Goal: Information Seeking & Learning: Learn about a topic

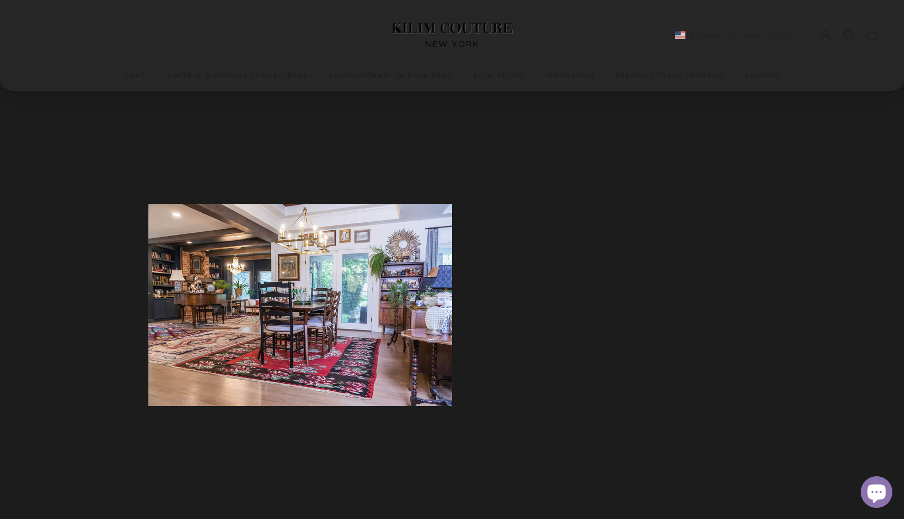
scroll to position [1120, 0]
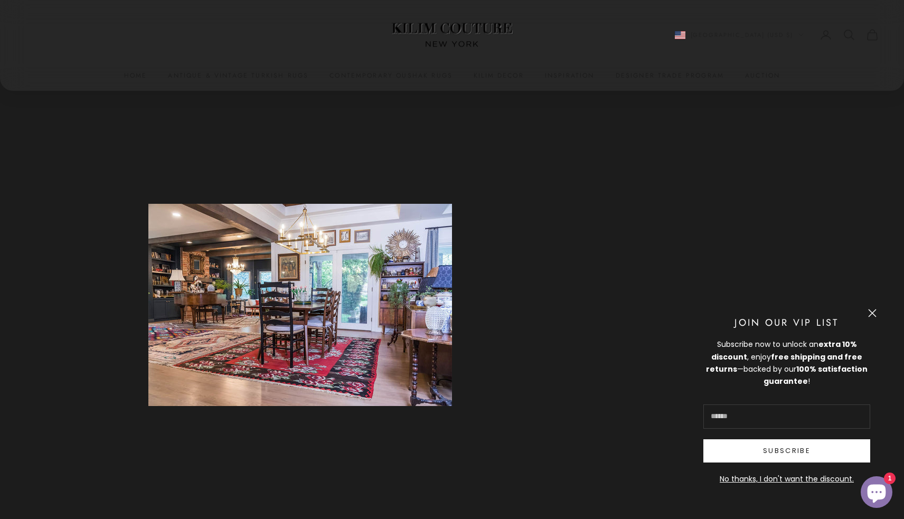
click at [871, 313] on button "Close" at bounding box center [872, 313] width 8 height 8
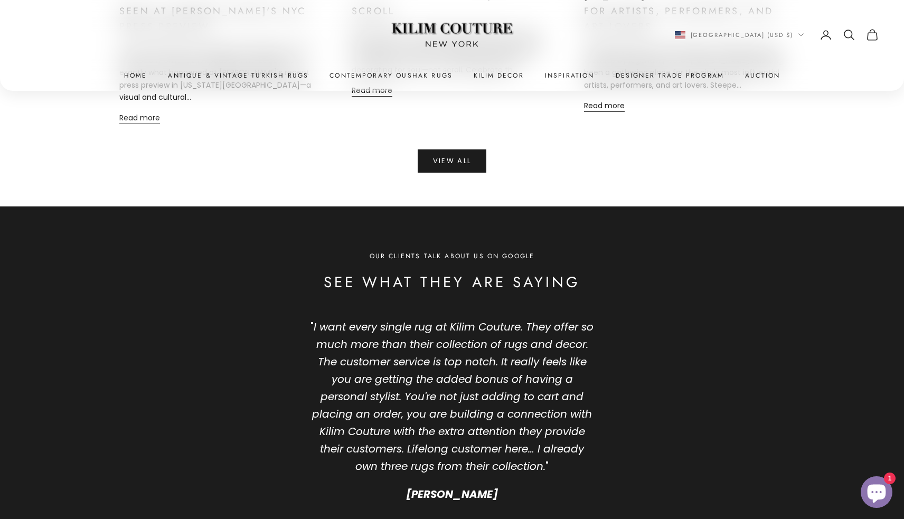
scroll to position [5086, 0]
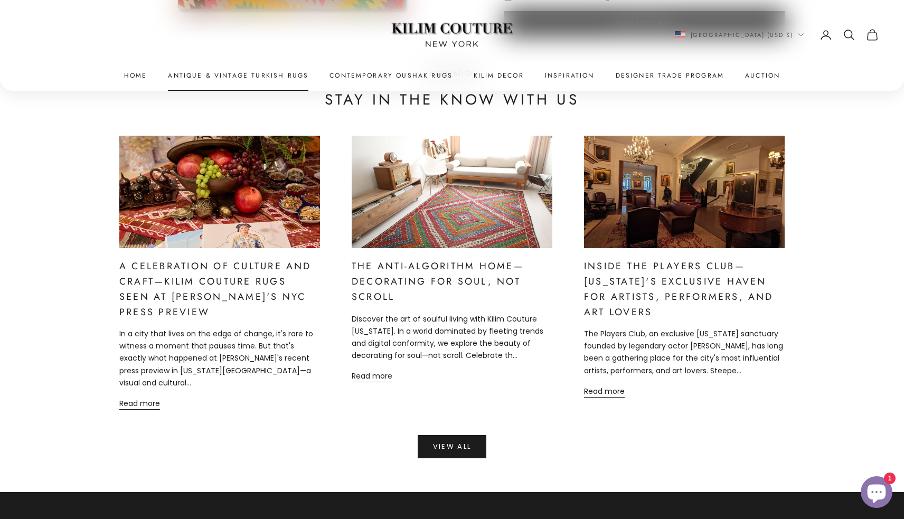
click at [217, 77] on link "Antique & Vintage Turkish Rugs" at bounding box center [238, 75] width 140 height 11
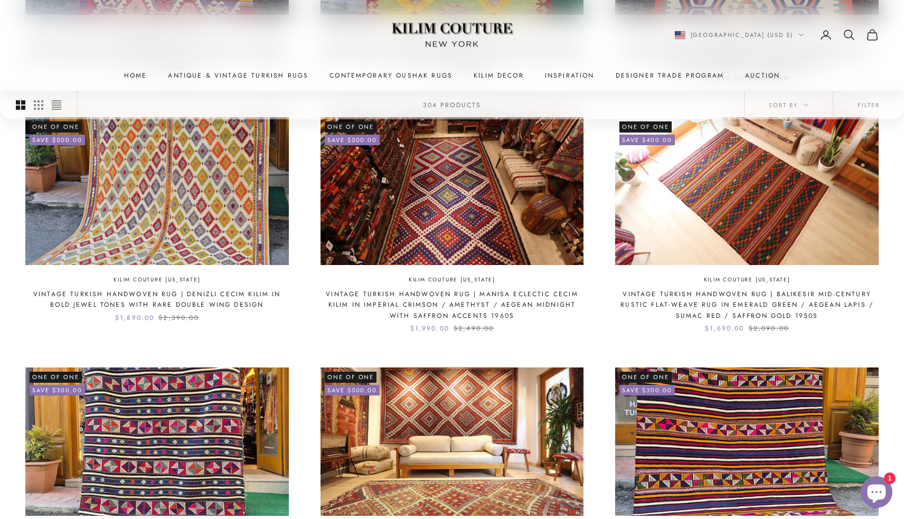
scroll to position [621, 0]
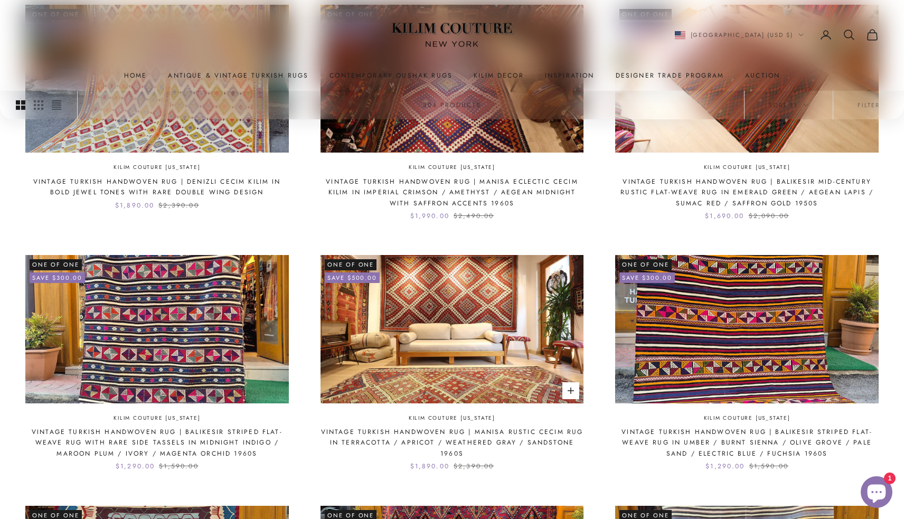
click at [361, 430] on link "Vintage Turkish Handwoven Rug | Manisa Rustic Cecim Rug in Terracotta / Apricot…" at bounding box center [451, 443] width 263 height 32
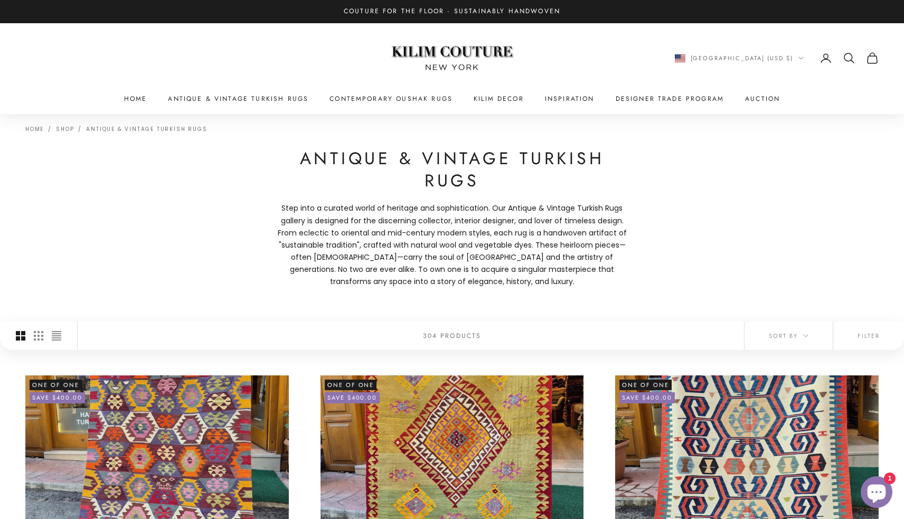
scroll to position [0, 0]
click at [860, 337] on button "Filter" at bounding box center [868, 336] width 71 height 29
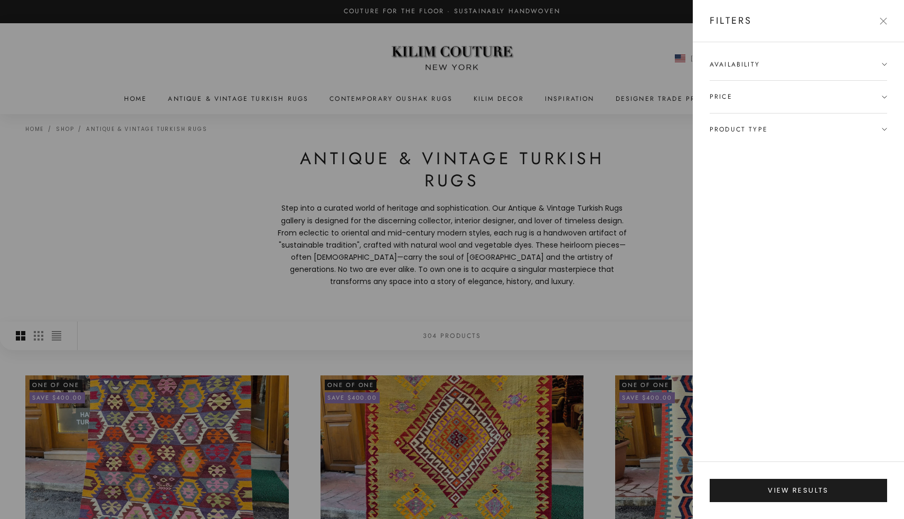
click at [781, 127] on span "Product type" at bounding box center [798, 130] width 177 height 32
click at [758, 183] on label "Medium Area Rugs (77)" at bounding box center [754, 184] width 88 height 12
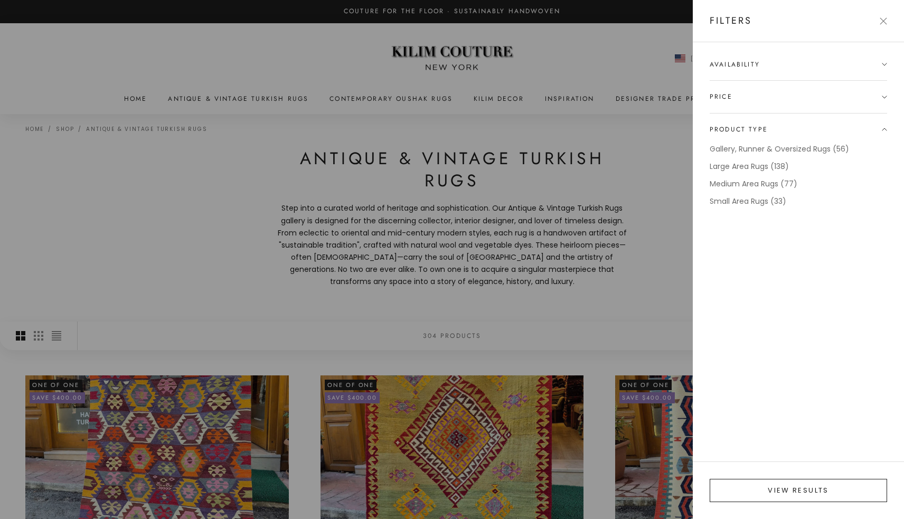
click at [769, 485] on button "View results" at bounding box center [798, 490] width 177 height 23
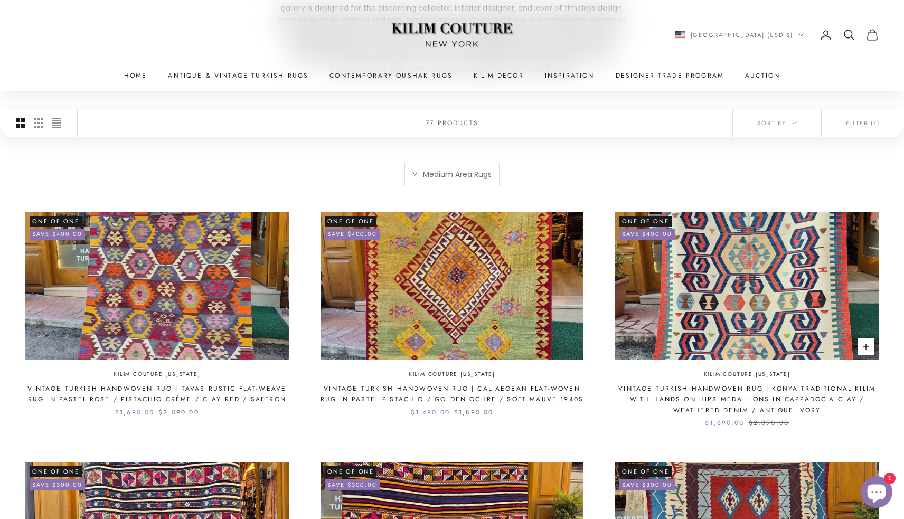
scroll to position [244, 0]
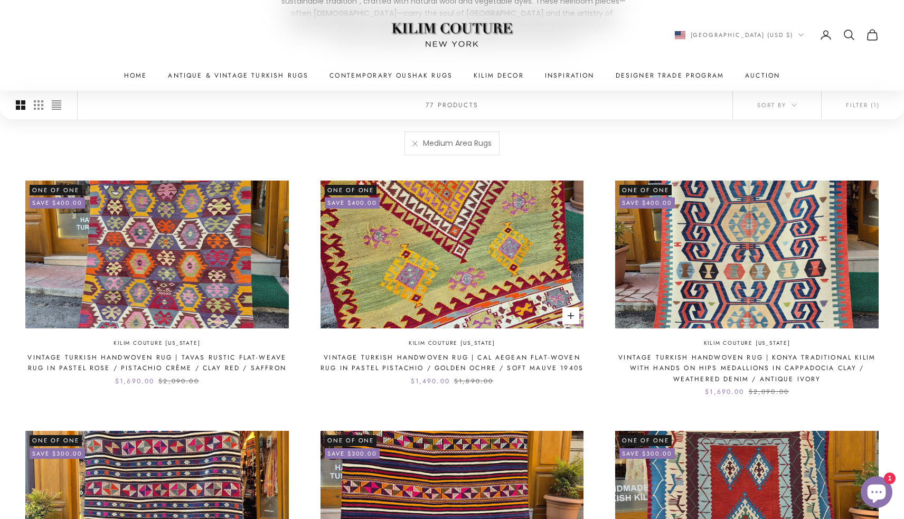
click at [511, 255] on img at bounding box center [451, 255] width 263 height 148
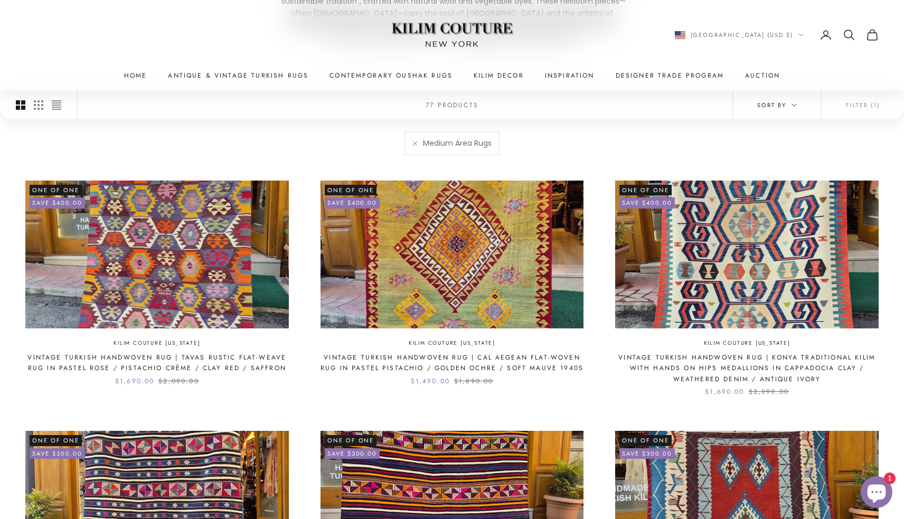
click at [779, 115] on button "Sort by" at bounding box center [777, 105] width 88 height 29
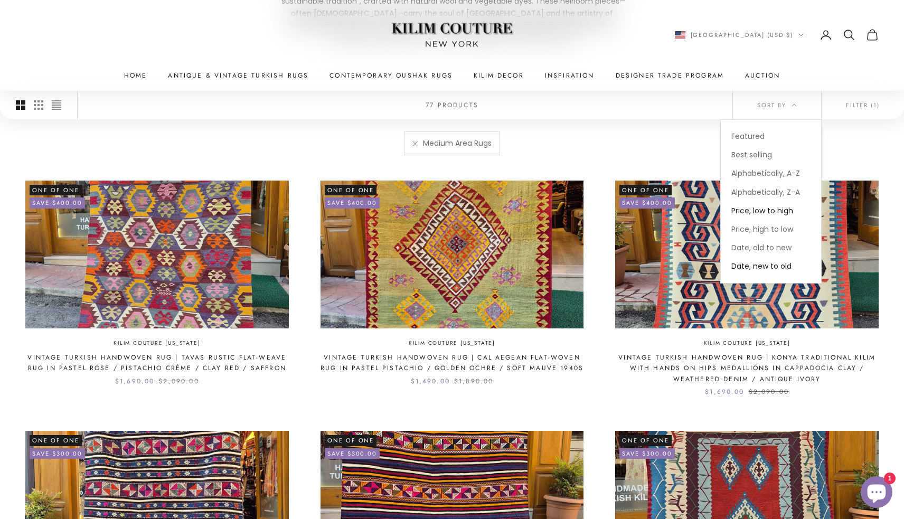
click at [756, 208] on span "Price, low to high" at bounding box center [762, 210] width 62 height 11
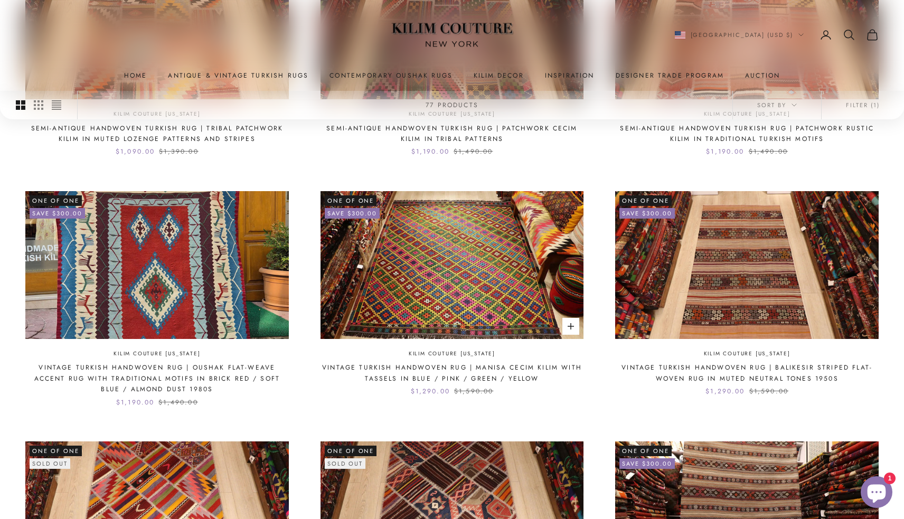
scroll to position [1090, 0]
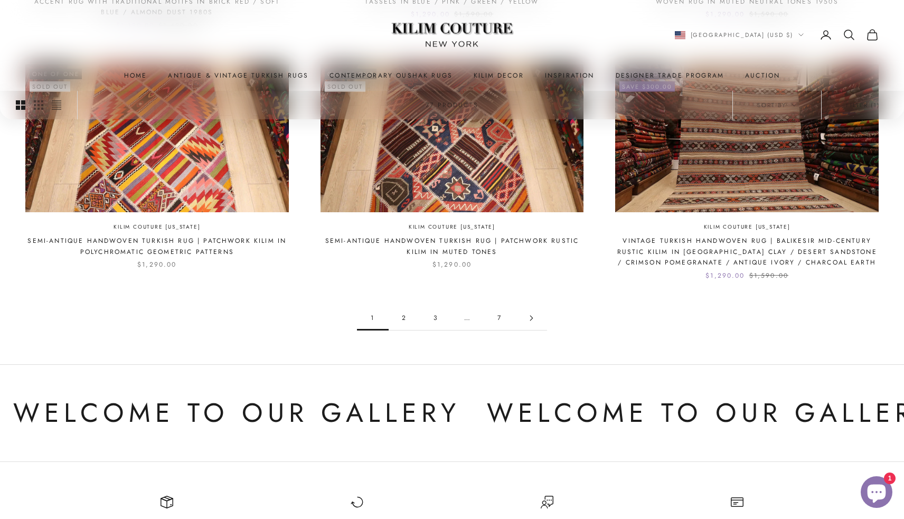
click at [403, 318] on link "2" at bounding box center [405, 318] width 32 height 24
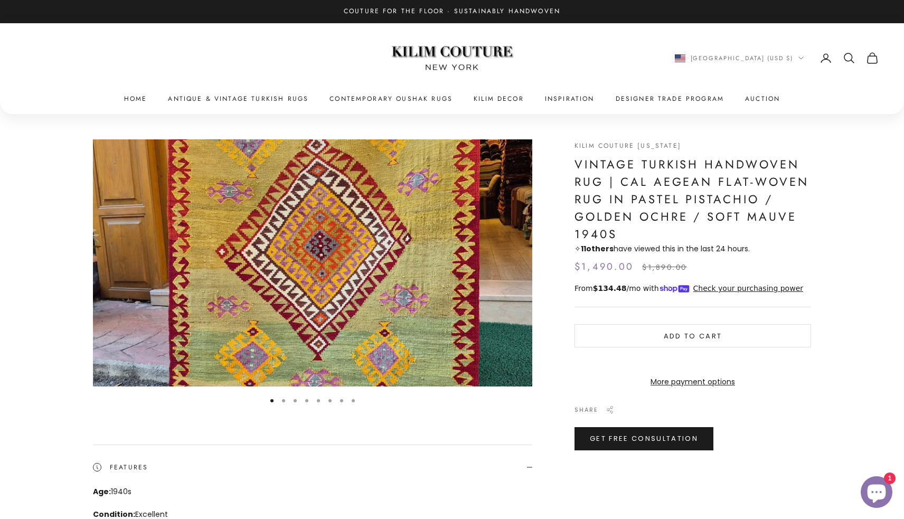
scroll to position [338, 0]
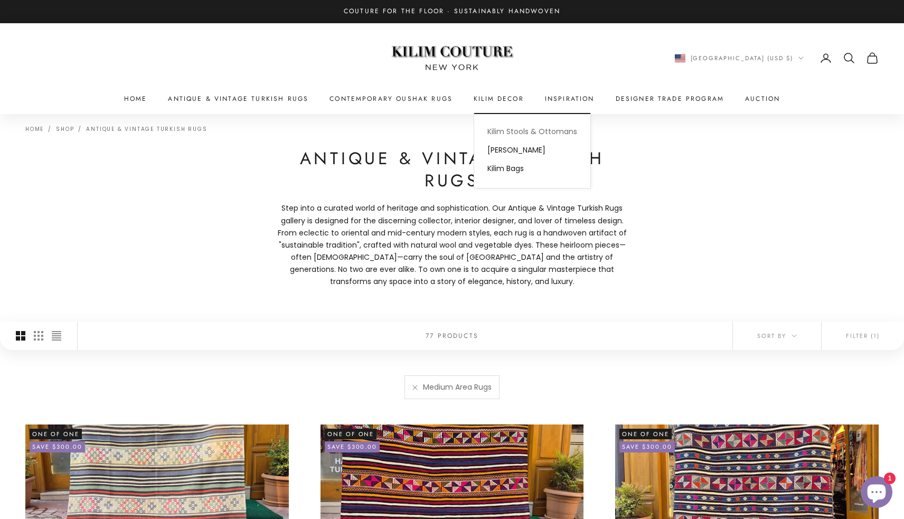
click at [500, 132] on link "Kilim Stools & Ottomans" at bounding box center [532, 131] width 116 height 18
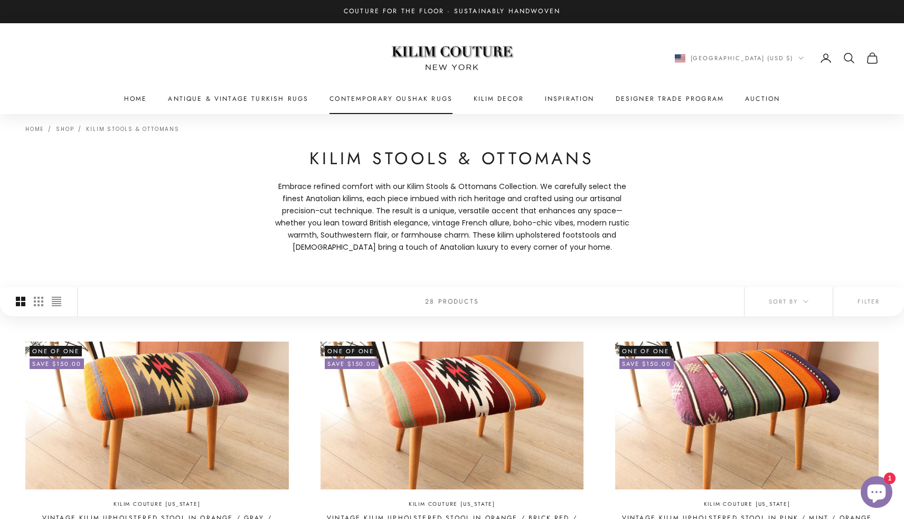
click at [413, 100] on link "Contemporary Oushak Rugs" at bounding box center [390, 98] width 123 height 11
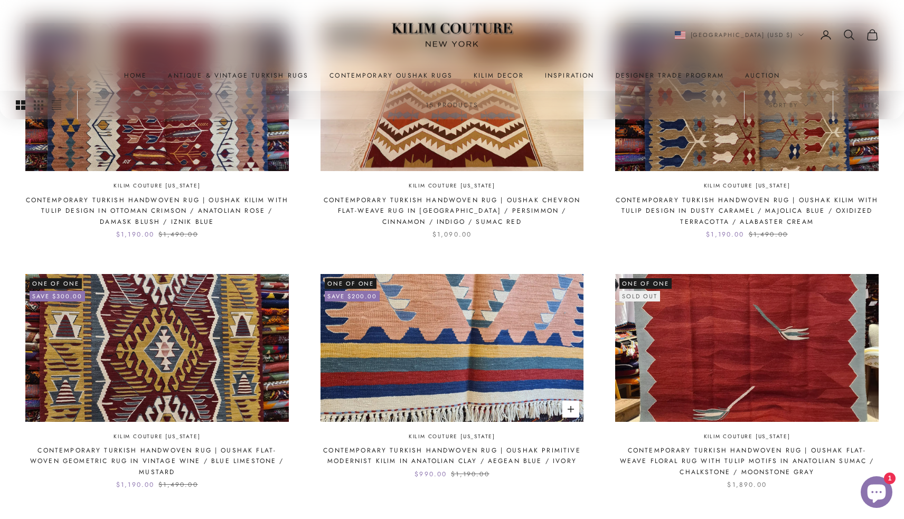
scroll to position [849, 0]
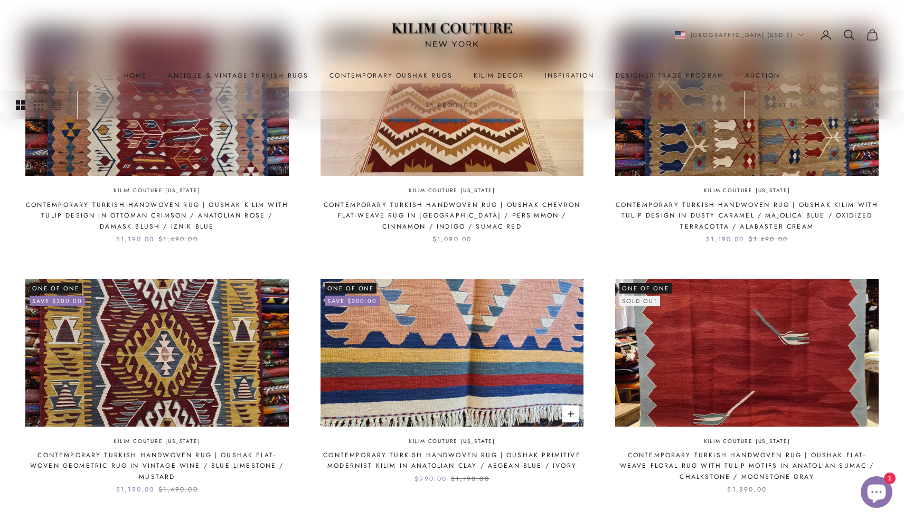
click at [432, 336] on img at bounding box center [451, 353] width 263 height 148
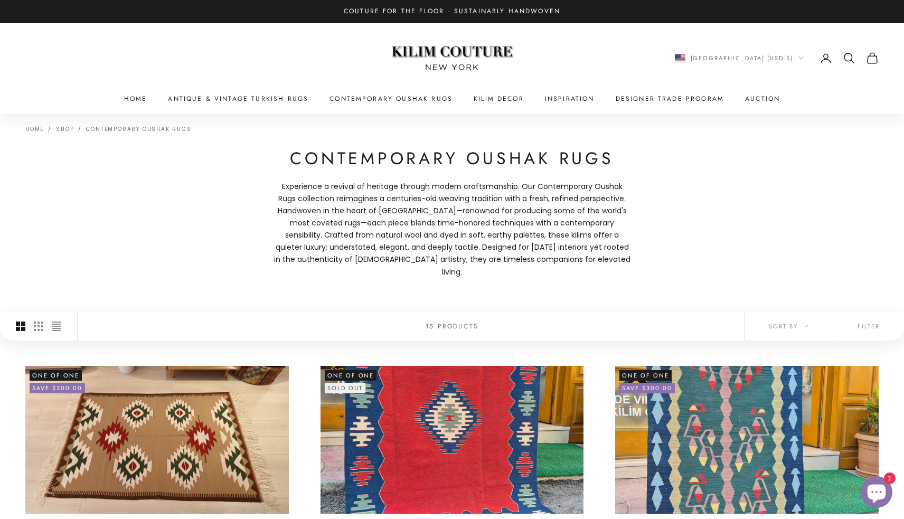
scroll to position [0, 0]
click at [242, 97] on link "Antique & Vintage Turkish Rugs" at bounding box center [238, 98] width 140 height 11
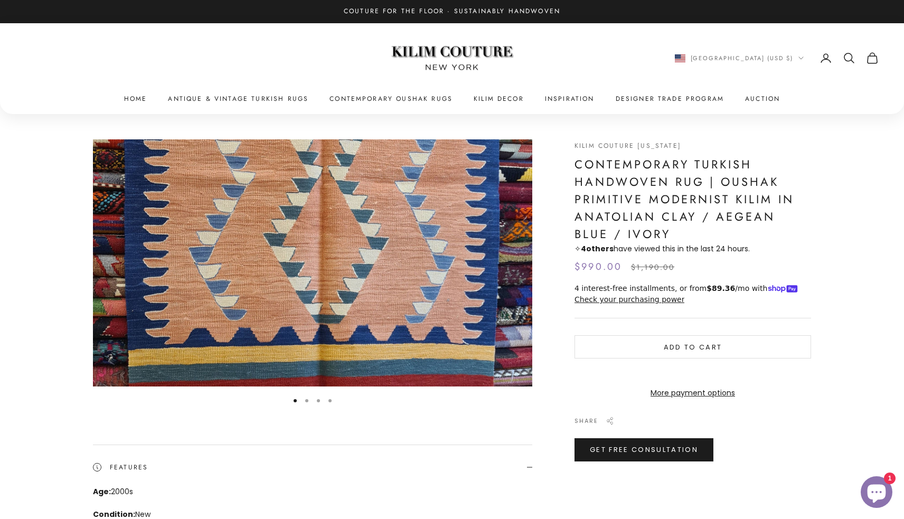
click at [429, 279] on img "Item 1 of 4" at bounding box center [312, 262] width 439 height 247
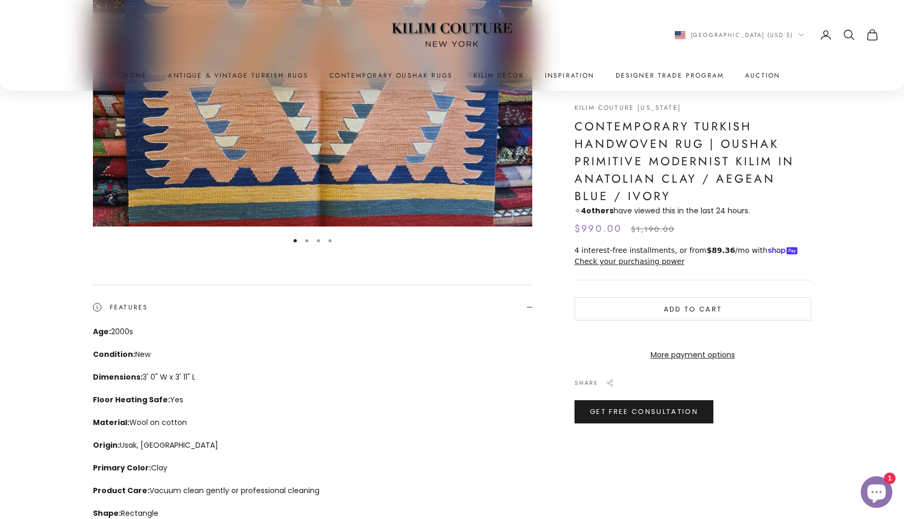
scroll to position [167, 0]
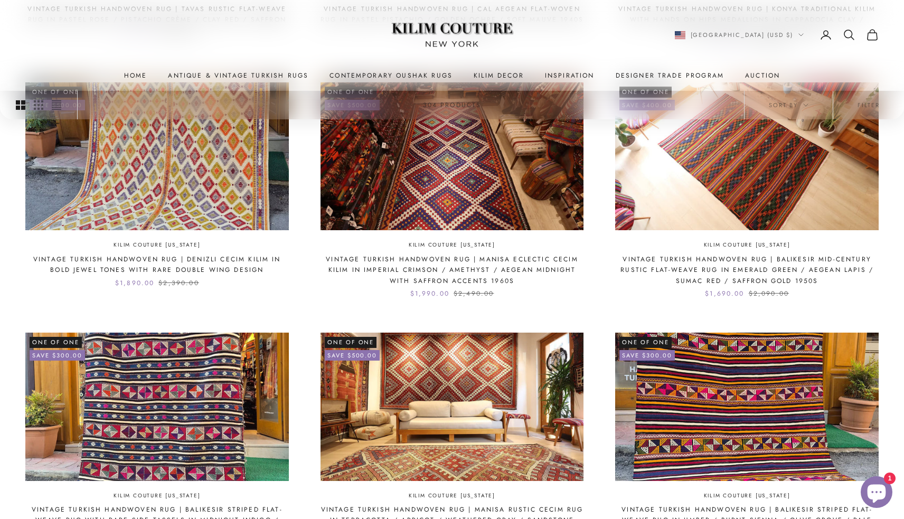
scroll to position [693, 0]
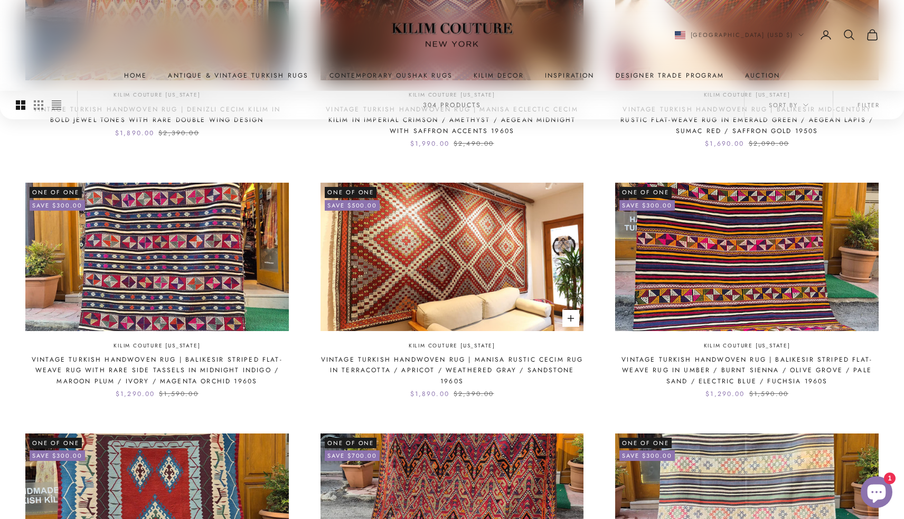
click at [409, 294] on img at bounding box center [451, 257] width 263 height 148
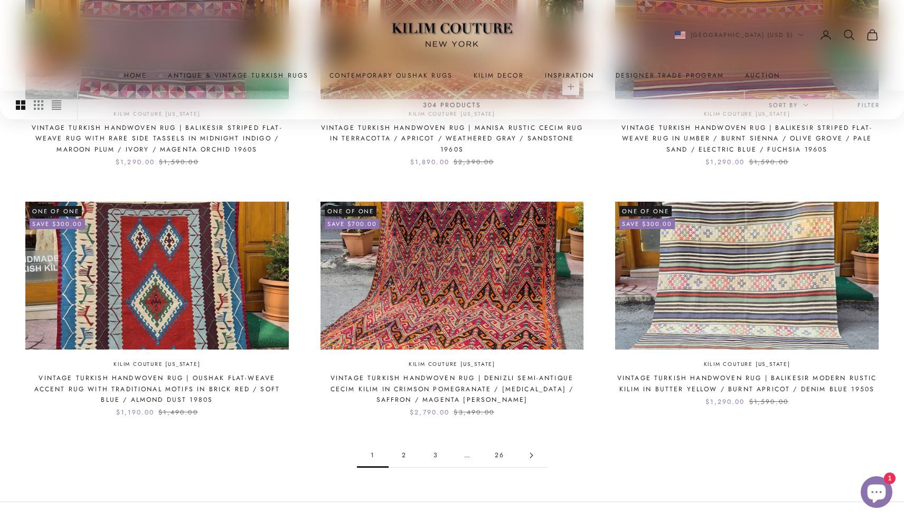
scroll to position [971, 0]
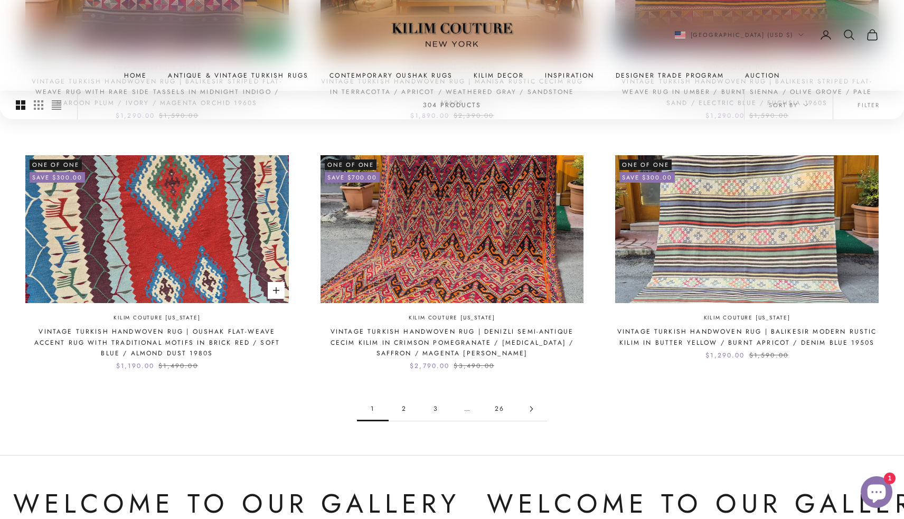
click at [247, 260] on img at bounding box center [156, 229] width 263 height 148
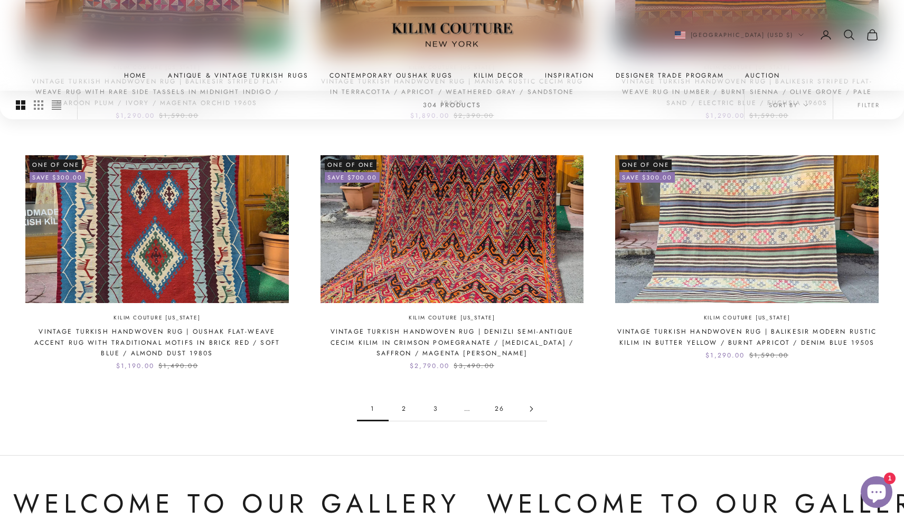
click at [407, 407] on link "2" at bounding box center [405, 409] width 32 height 24
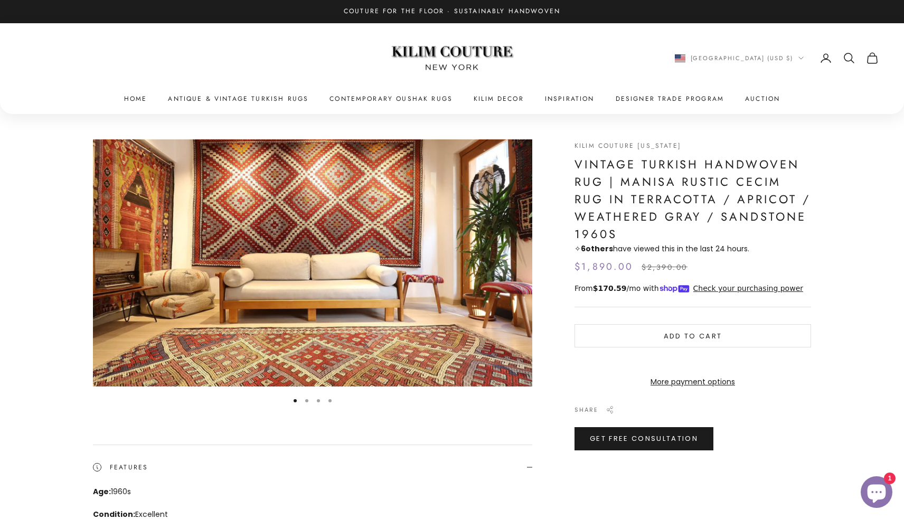
click at [461, 318] on img "Item 1 of 4" at bounding box center [312, 262] width 439 height 247
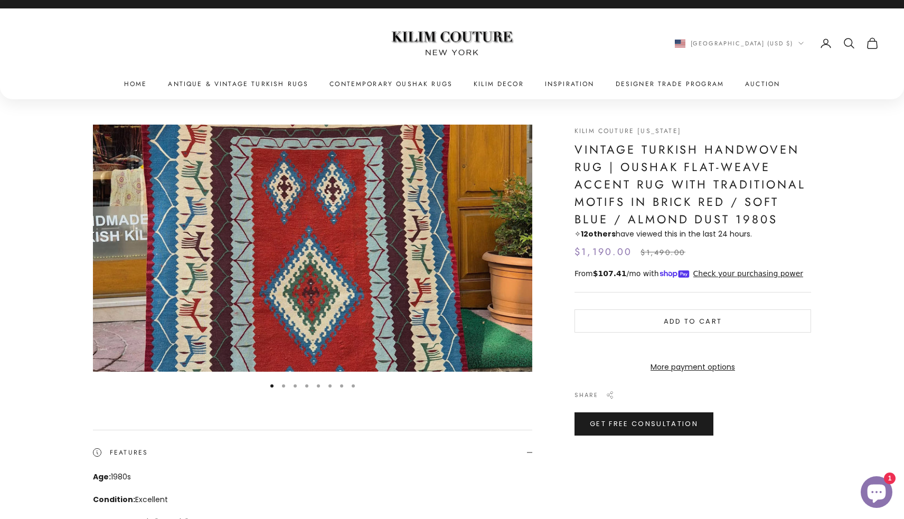
scroll to position [5, 0]
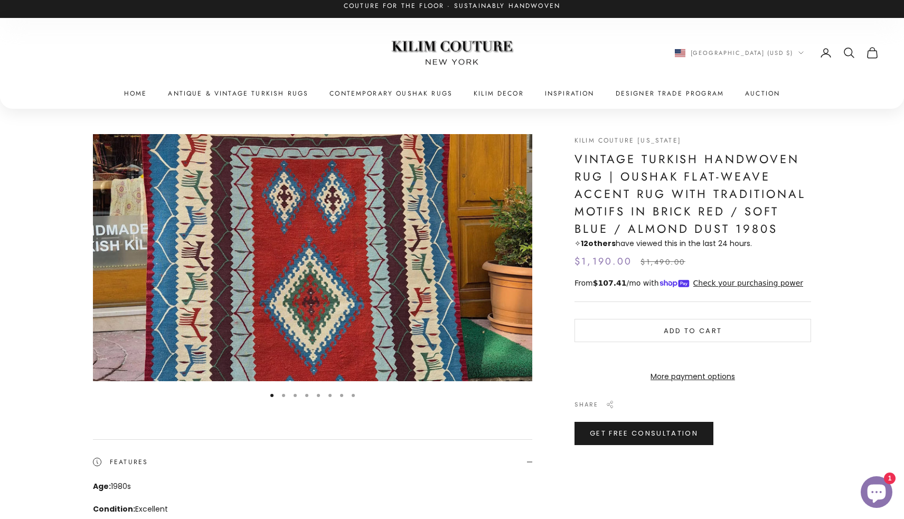
click at [292, 295] on img "Item 1 of 8" at bounding box center [312, 257] width 439 height 247
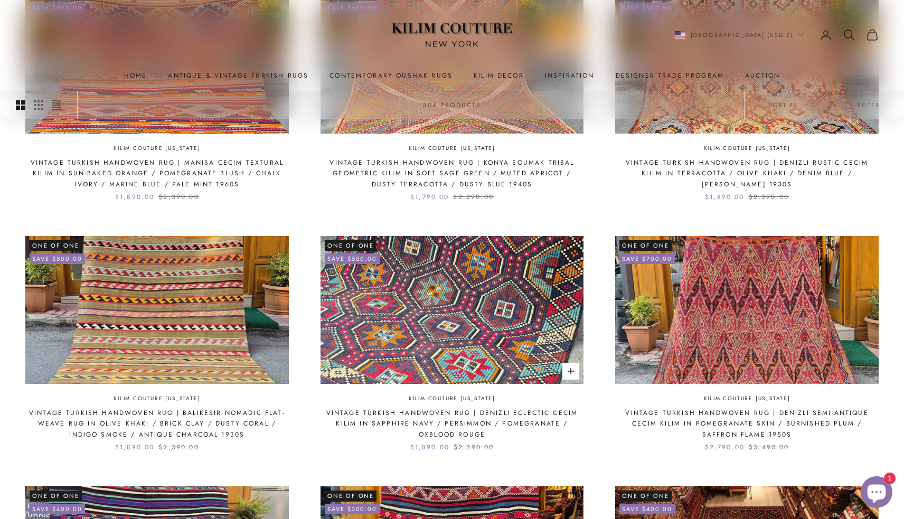
scroll to position [137, 0]
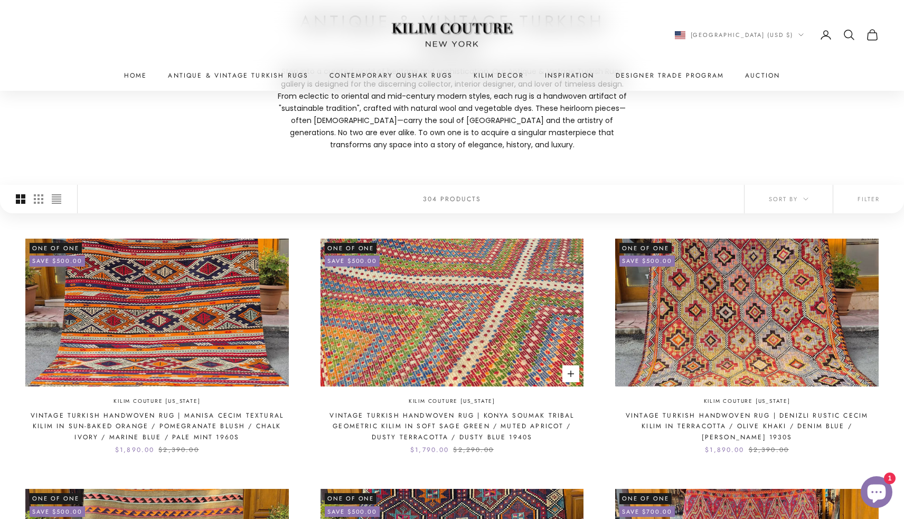
click at [426, 342] on img at bounding box center [451, 313] width 263 height 148
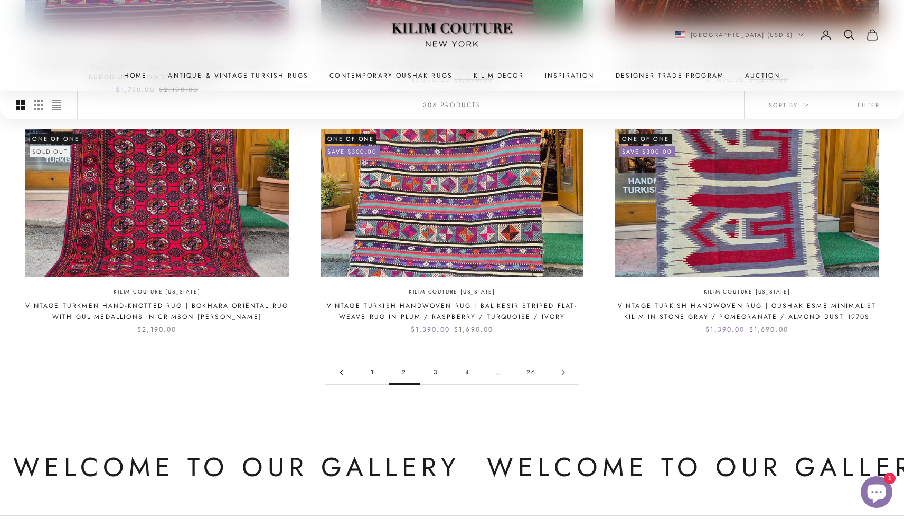
scroll to position [962, 0]
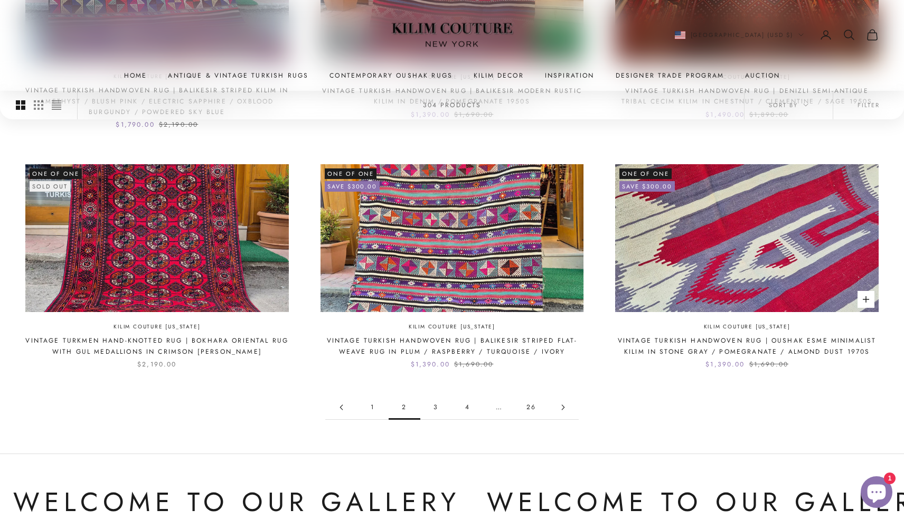
click at [655, 255] on img at bounding box center [746, 238] width 263 height 148
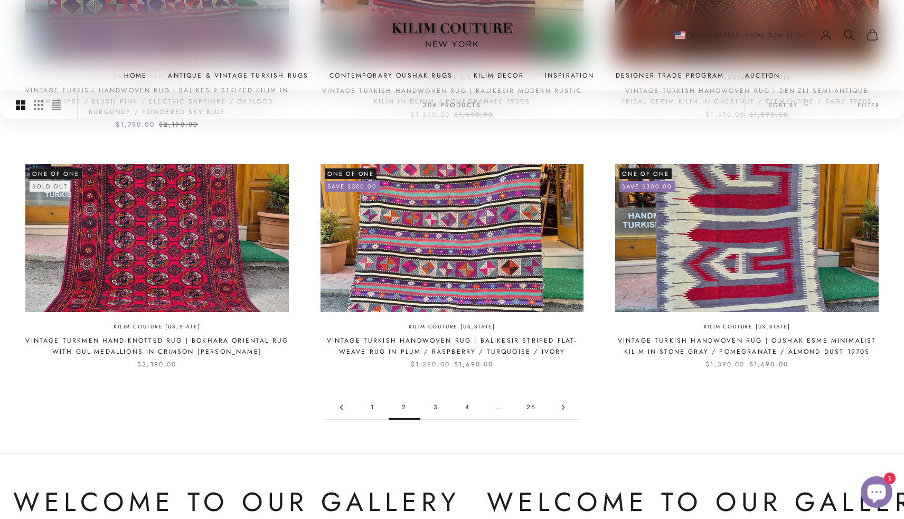
click at [437, 403] on link "3" at bounding box center [436, 407] width 32 height 24
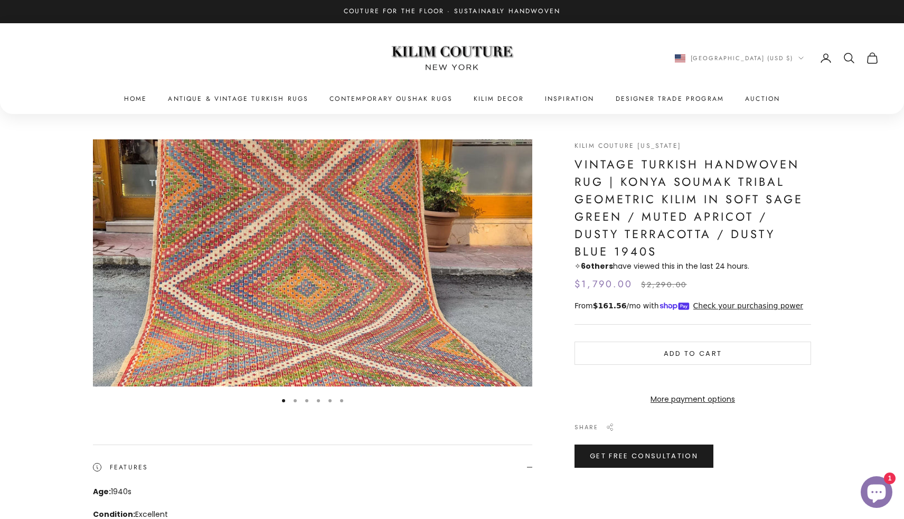
click at [418, 276] on img "Item 1 of 6" at bounding box center [312, 262] width 439 height 247
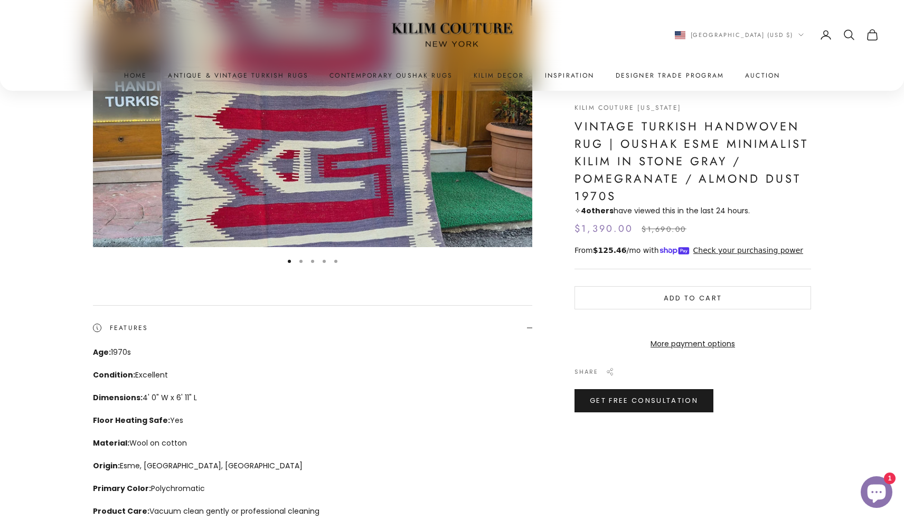
scroll to position [272, 0]
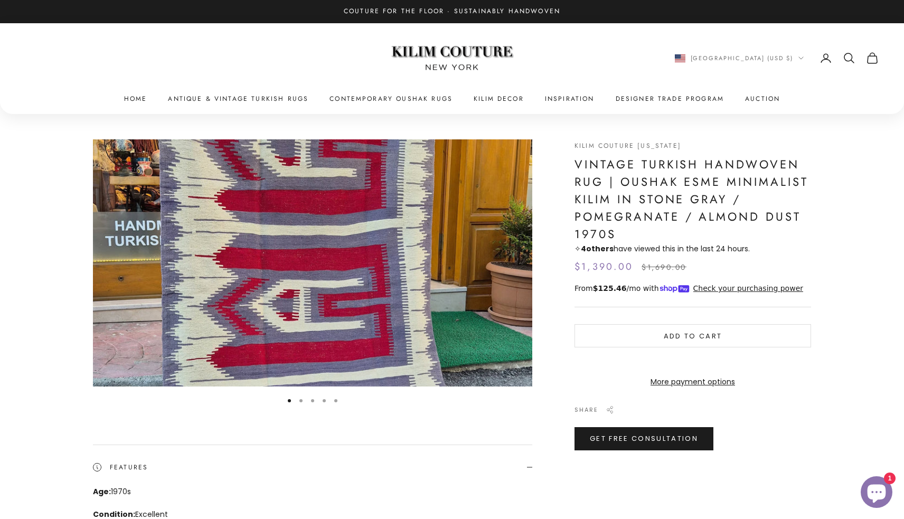
click at [314, 297] on img "Item 1 of 5" at bounding box center [312, 262] width 439 height 247
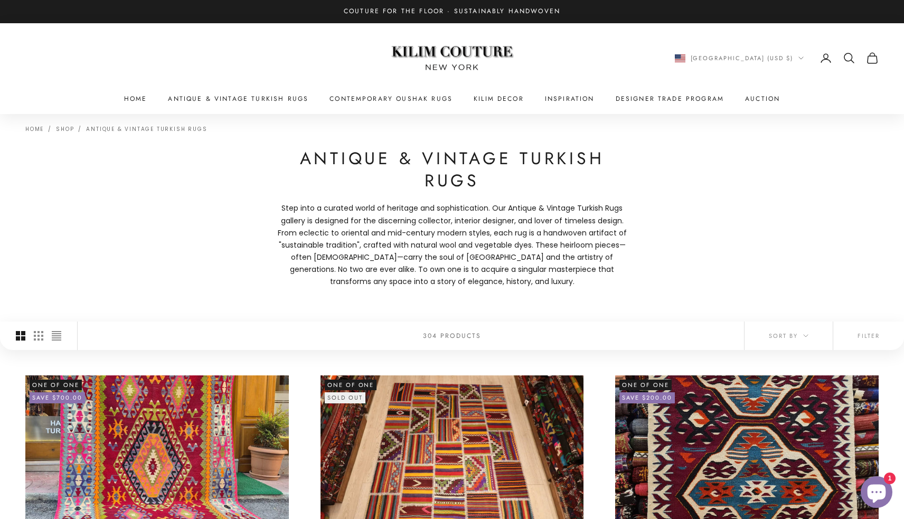
click at [752, 90] on x-header "Kilim Couture [US_STATE] Navigation menu Home Antique & Vintage Turkish Rugs Co…" at bounding box center [452, 68] width 904 height 91
click at [751, 100] on link "Auction" at bounding box center [762, 98] width 35 height 11
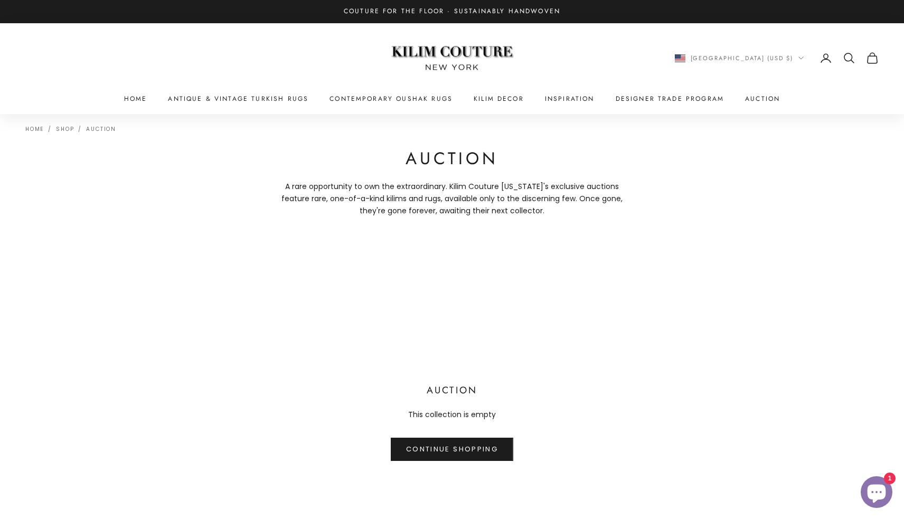
click at [309, 183] on p "A rare opportunity to own the extraordinary. Kilim Couture [US_STATE]'s exclusi…" at bounding box center [451, 199] width 359 height 36
